Goal: Task Accomplishment & Management: Use online tool/utility

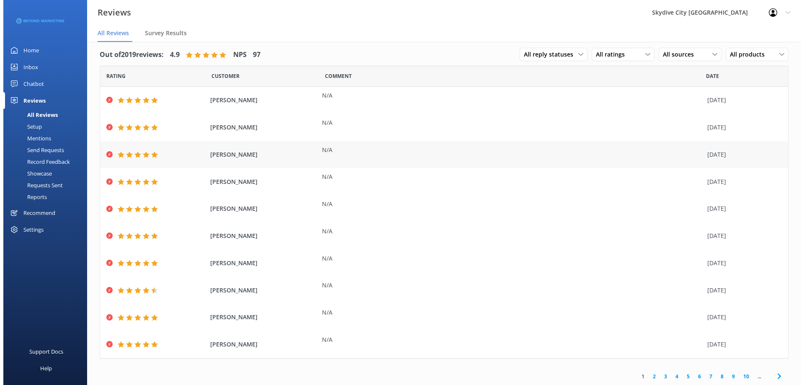
scroll to position [7, 0]
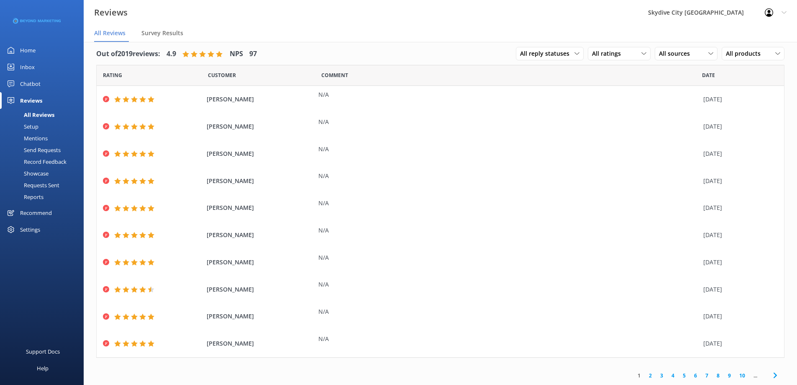
click at [43, 150] on div "Send Requests" at bounding box center [33, 150] width 56 height 12
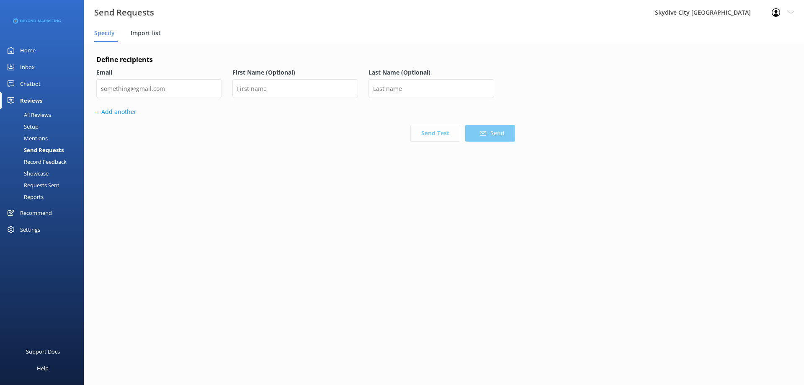
click at [146, 38] on div "Import list" at bounding box center [147, 33] width 33 height 17
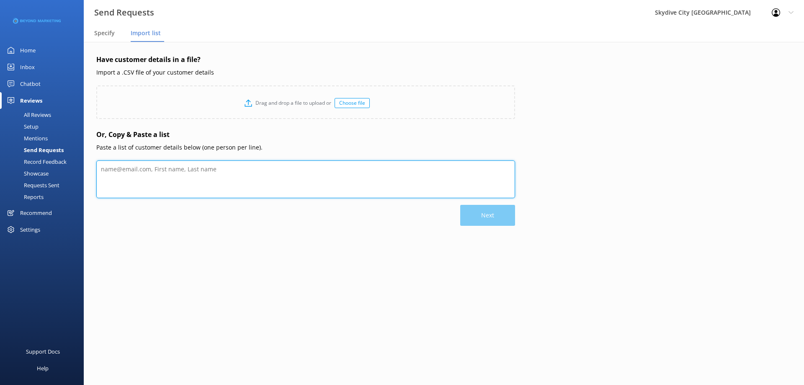
click at [159, 178] on textarea at bounding box center [305, 179] width 419 height 38
